Goal: Browse casually: Explore the website without a specific task or goal

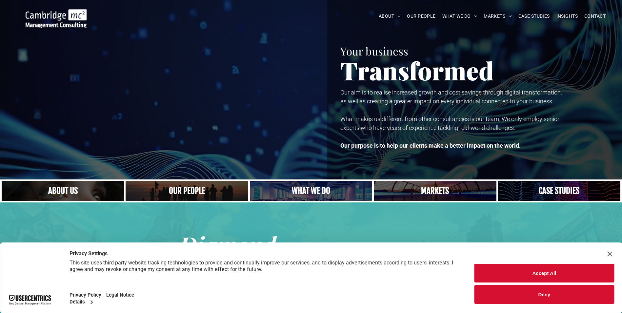
click at [553, 269] on button "Accept All" at bounding box center [544, 273] width 140 height 19
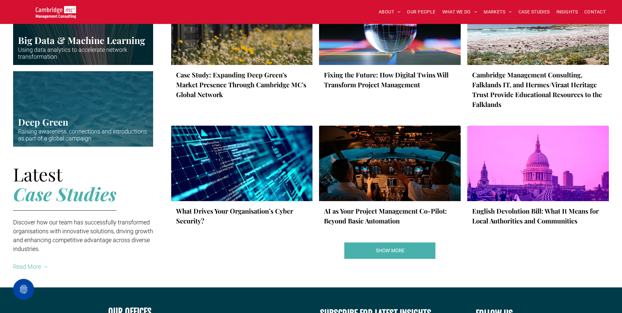
scroll to position [951, 0]
